Goal: Task Accomplishment & Management: Complete application form

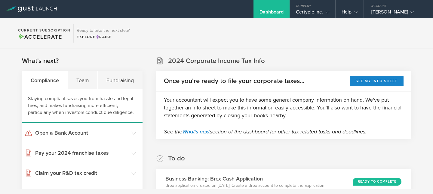
click at [270, 11] on div "Dashboard" at bounding box center [271, 13] width 24 height 9
click at [29, 8] on icon at bounding box center [29, 9] width 3 height 4
click at [125, 81] on div "Fundraising" at bounding box center [120, 80] width 44 height 18
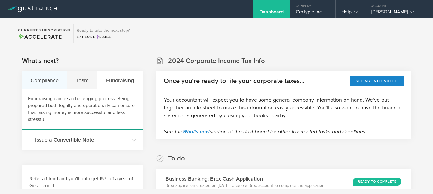
click at [45, 81] on div "Compliance" at bounding box center [44, 80] width 45 height 18
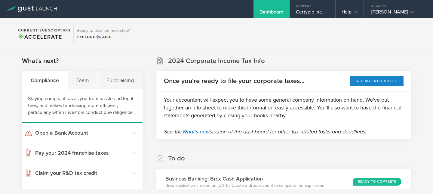
click at [276, 13] on div "Dashboard" at bounding box center [271, 13] width 24 height 9
click at [317, 13] on div "Certypie Inc." at bounding box center [312, 13] width 33 height 9
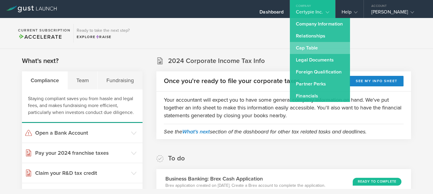
click at [305, 47] on link "Cap Table" at bounding box center [320, 48] width 60 height 12
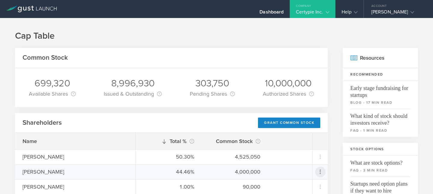
click at [320, 172] on icon at bounding box center [319, 172] width 1 height 5
click at [298, 184] on div "Grant Common Stock" at bounding box center [301, 183] width 46 height 7
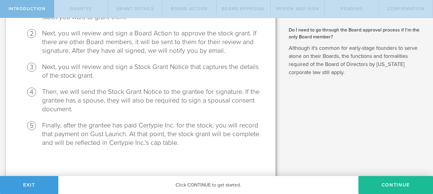
scroll to position [107, 0]
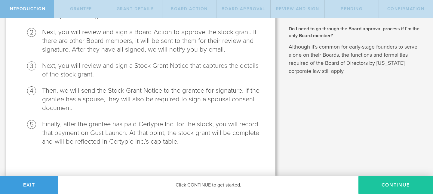
click at [399, 187] on button "Continue" at bounding box center [395, 185] width 75 height 18
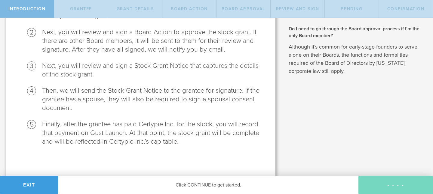
radio input "true"
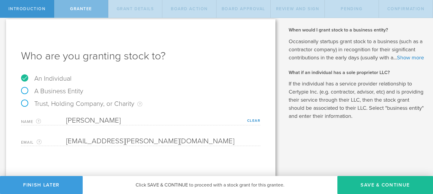
scroll to position [6, 0]
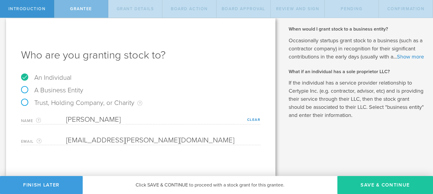
click at [389, 185] on button "Save & Continue" at bounding box center [385, 185] width 96 height 18
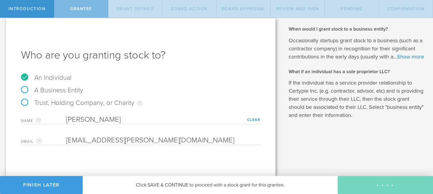
type input "48"
type input "12"
select select "none"
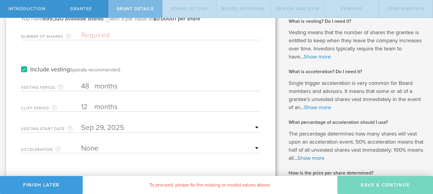
scroll to position [0, 0]
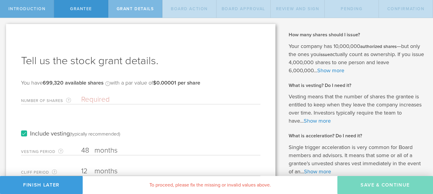
click at [24, 8] on span "Introduction" at bounding box center [26, 8] width 37 height 5
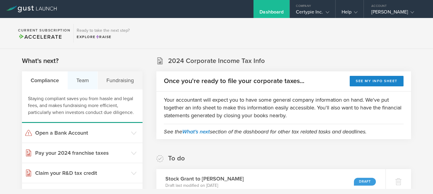
click at [82, 80] on div "Team" at bounding box center [83, 80] width 30 height 18
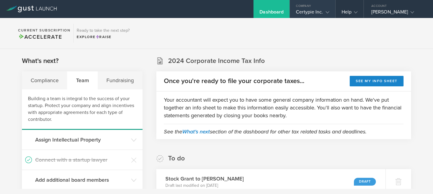
click at [307, 11] on div "Certypie Inc." at bounding box center [312, 13] width 33 height 9
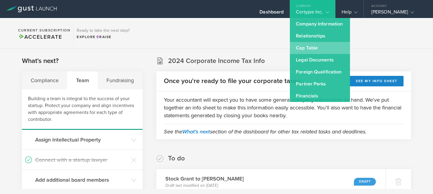
click at [311, 49] on link "Cap Table" at bounding box center [320, 48] width 60 height 12
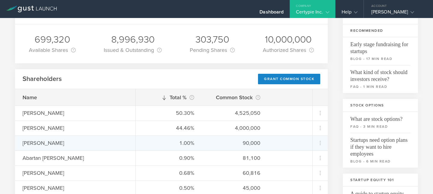
scroll to position [45, 0]
